Goal: Task Accomplishment & Management: Use online tool/utility

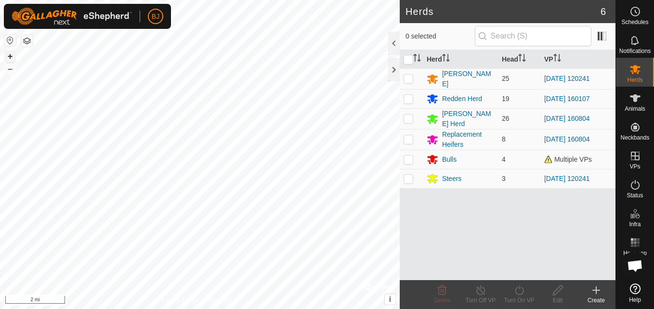
click at [12, 56] on button "+" at bounding box center [10, 57] width 12 height 12
click at [0, 91] on html "BJ Schedules Notifications Herds Animals Neckbands VPs Status Infra Heatmap Hel…" at bounding box center [327, 154] width 654 height 309
click at [15, 54] on button "+" at bounding box center [10, 57] width 12 height 12
click at [12, 54] on button "+" at bounding box center [10, 57] width 12 height 12
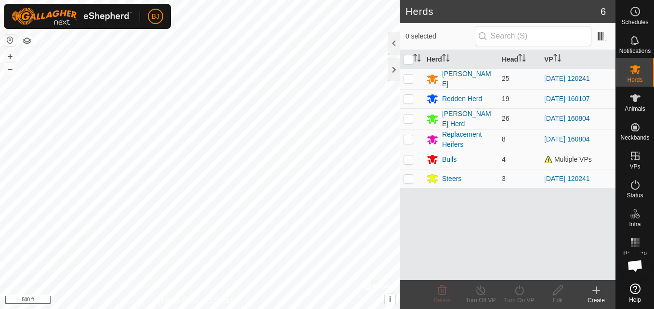
click at [53, 16] on div "BJ Schedules Notifications Herds Animals Neckbands VPs Status Infra Heatmap Hel…" at bounding box center [327, 154] width 654 height 309
click at [10, 56] on button "+" at bounding box center [10, 57] width 12 height 12
click at [13, 55] on button "+" at bounding box center [10, 57] width 12 height 12
click at [152, 6] on div "BJ My Account Settings Logout Schedules Notifications Herds Animals Neckbands V…" at bounding box center [327, 154] width 654 height 309
click at [12, 67] on button "–" at bounding box center [10, 69] width 12 height 12
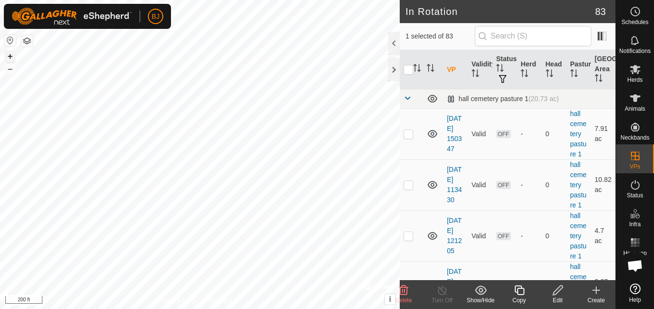
click at [13, 60] on button "+" at bounding box center [10, 57] width 12 height 12
click at [83, 26] on div "BJ Schedules Notifications Herds Animals Neckbands VPs Status Infra Heatmap Hel…" at bounding box center [327, 154] width 654 height 309
click at [563, 292] on icon at bounding box center [558, 291] width 12 height 12
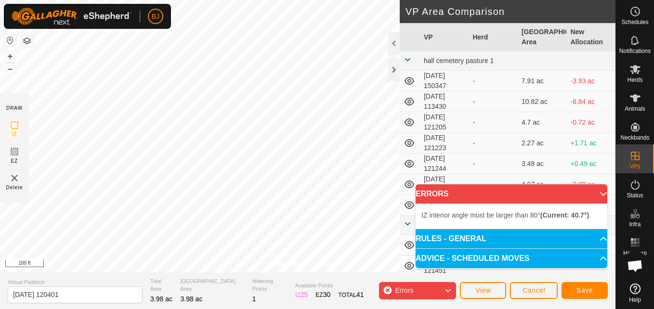
click at [198, 0] on html "BJ Schedules Notifications Herds Animals Neckbands VPs Status Infra Heatmap Hel…" at bounding box center [327, 154] width 654 height 309
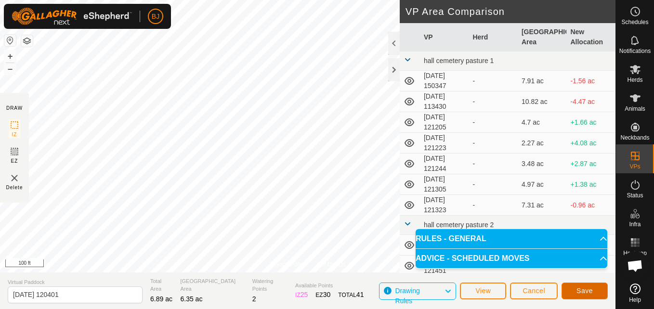
click at [570, 291] on button "Save" at bounding box center [585, 291] width 46 height 17
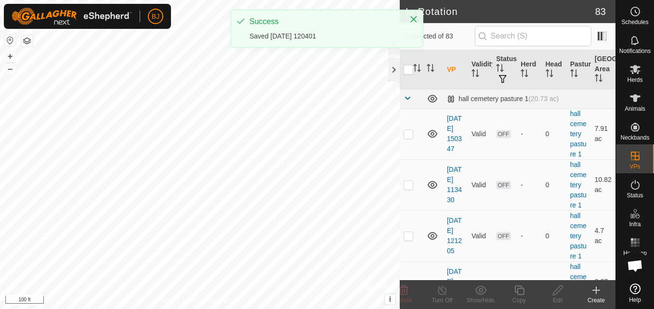
click at [369, 47] on div "BJ Schedules Notifications Herds Animals Neckbands VPs Status Infra Heatmap Hel…" at bounding box center [327, 154] width 654 height 309
checkbox input "true"
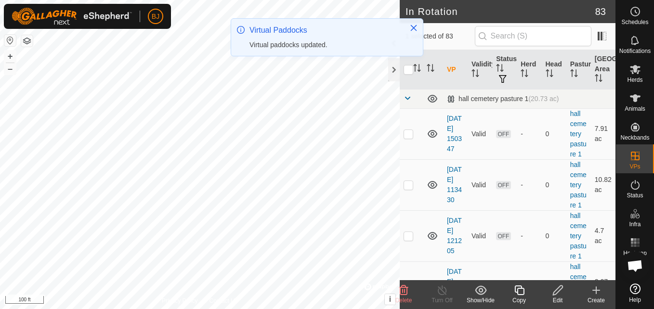
checkbox input "false"
checkbox input "true"
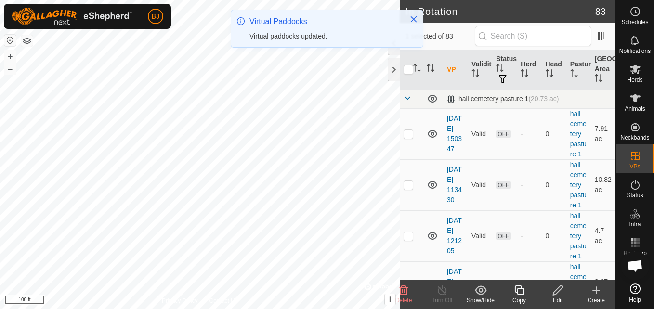
checkbox input "true"
checkbox input "false"
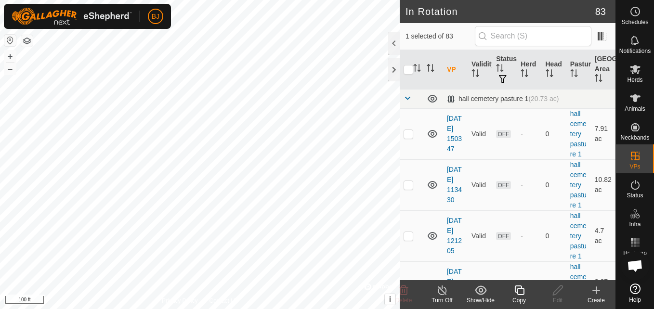
checkbox input "false"
checkbox input "true"
checkbox input "false"
checkbox input "true"
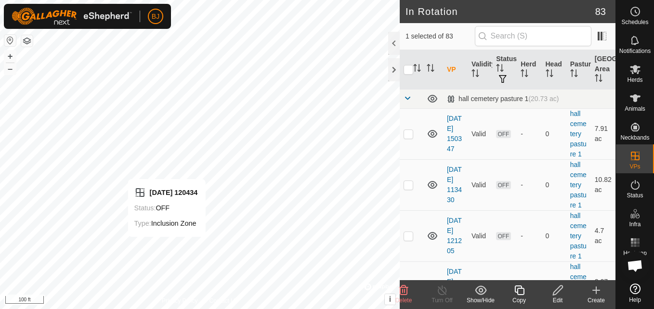
checkbox input "false"
checkbox input "true"
checkbox input "false"
checkbox input "true"
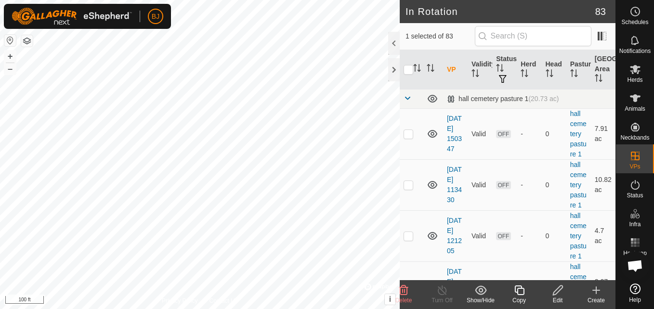
checkbox input "true"
checkbox input "false"
checkbox input "true"
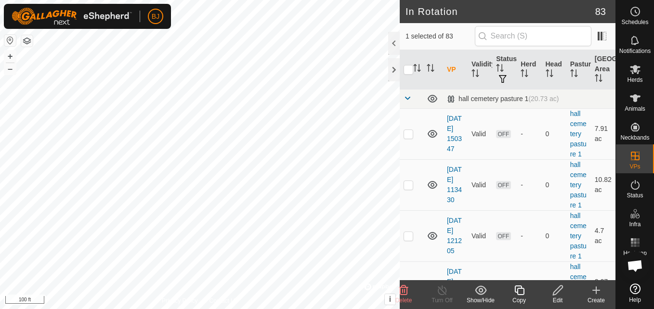
checkbox input "false"
checkbox input "true"
checkbox input "false"
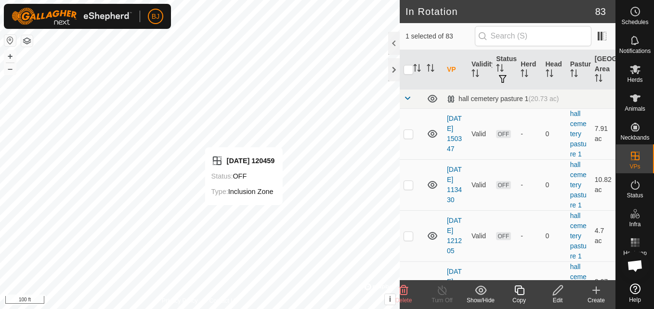
checkbox input "true"
checkbox input "false"
checkbox input "true"
checkbox input "false"
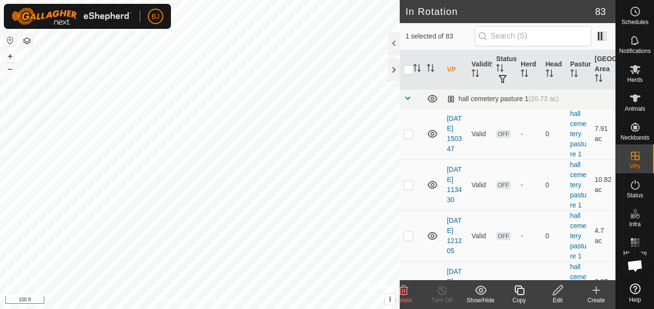
checkbox input "true"
checkbox input "false"
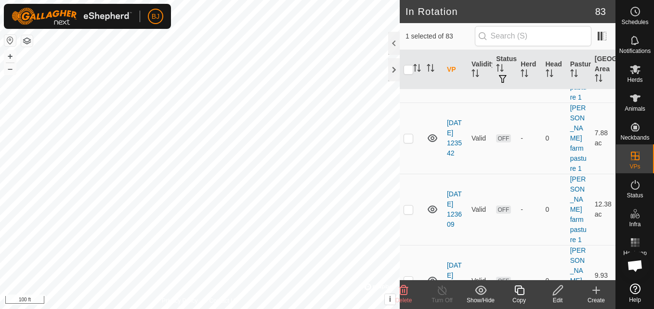
scroll to position [1619, 0]
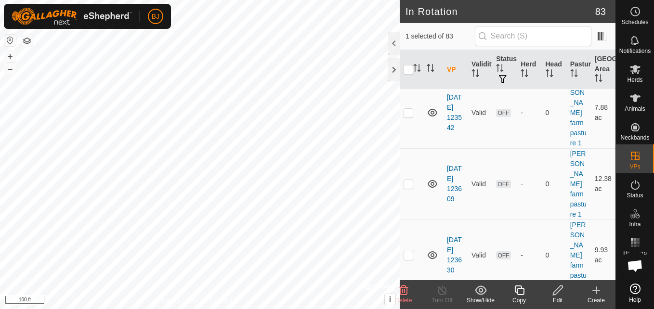
checkbox input "false"
checkbox input "true"
click at [12, 66] on button "–" at bounding box center [10, 69] width 12 height 12
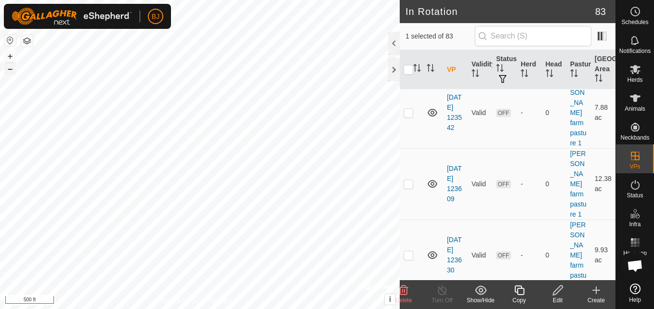
click at [12, 66] on button "–" at bounding box center [10, 69] width 12 height 12
click at [10, 69] on button "–" at bounding box center [10, 69] width 12 height 12
click at [11, 53] on button "+" at bounding box center [10, 57] width 12 height 12
click at [0, 155] on html "BJ Schedules Notifications Herds Animals Neckbands VPs Status Infra Heatmap Hel…" at bounding box center [327, 154] width 654 height 309
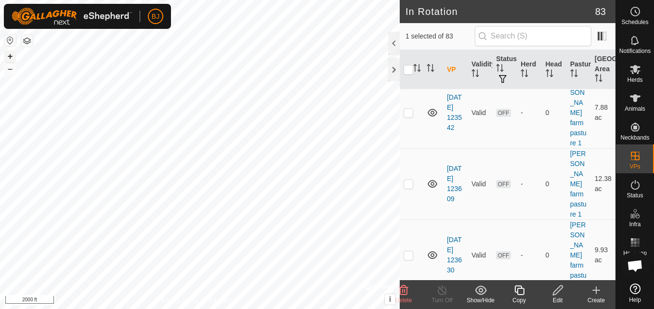
click at [13, 59] on button "+" at bounding box center [10, 57] width 12 height 12
click at [9, 57] on button "+" at bounding box center [10, 57] width 12 height 12
click at [10, 55] on button "+" at bounding box center [10, 57] width 12 height 12
click at [14, 68] on button "–" at bounding box center [10, 69] width 12 height 12
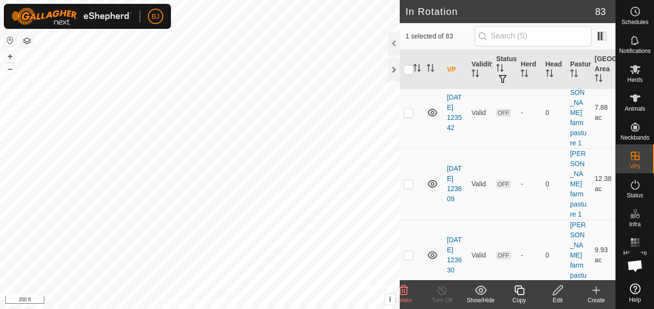
click at [600, 293] on icon at bounding box center [597, 291] width 12 height 12
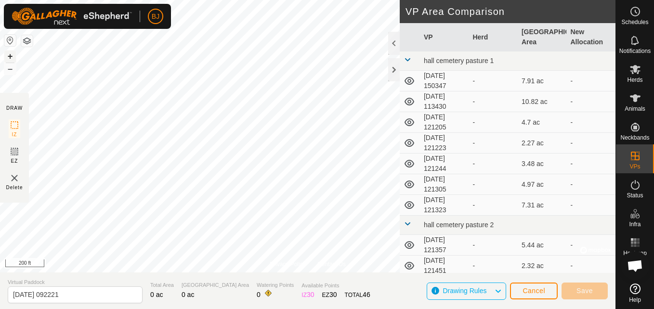
click at [11, 54] on button "+" at bounding box center [10, 57] width 12 height 12
click at [11, 74] on button "–" at bounding box center [10, 69] width 12 height 12
click at [543, 286] on button "Cancel" at bounding box center [534, 291] width 48 height 17
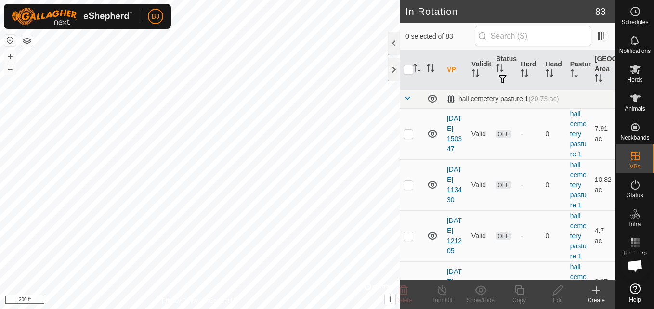
click at [596, 294] on icon at bounding box center [597, 291] width 12 height 12
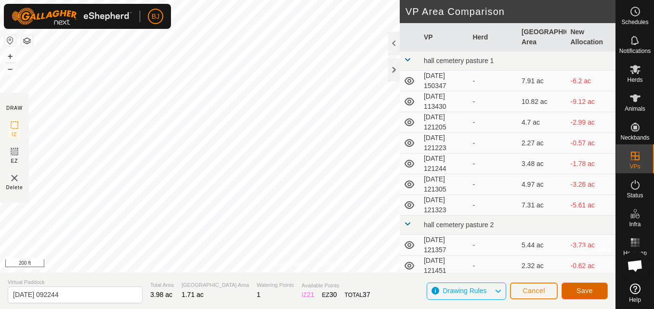
click at [570, 289] on button "Save" at bounding box center [585, 291] width 46 height 17
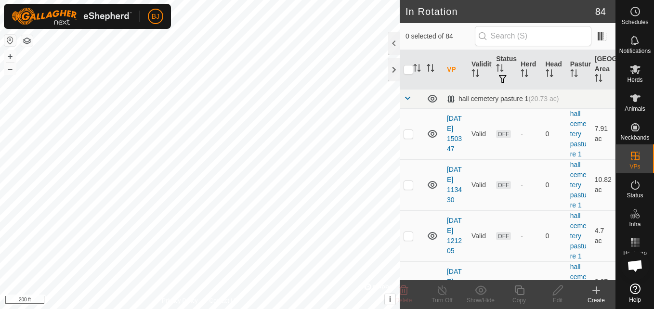
checkbox input "true"
click at [552, 294] on icon at bounding box center [558, 291] width 12 height 12
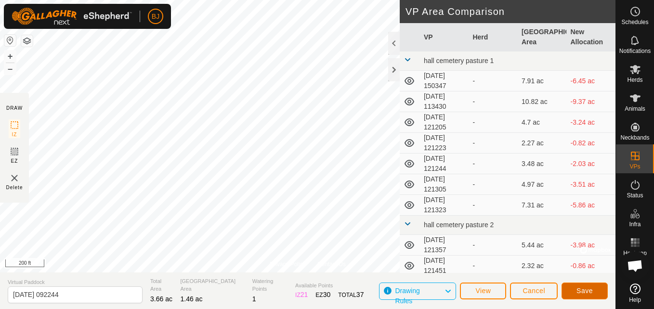
click at [577, 288] on span "Save" at bounding box center [585, 291] width 16 height 8
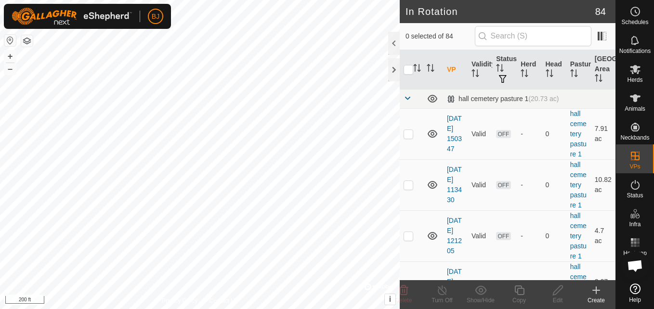
checkbox input "true"
click at [13, 60] on button "+" at bounding box center [10, 57] width 12 height 12
checkbox input "false"
checkbox input "true"
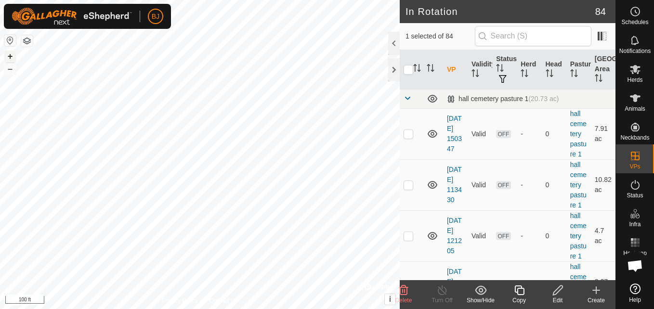
checkbox input "false"
